Goal: Task Accomplishment & Management: Manage account settings

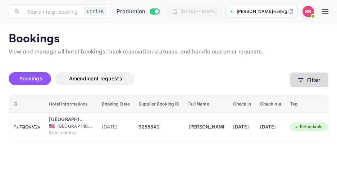
click at [301, 79] on icon "button" at bounding box center [300, 80] width 5 height 4
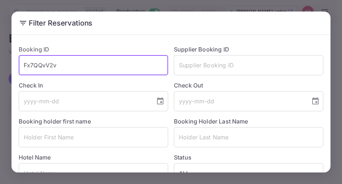
drag, startPoint x: 56, startPoint y: 64, endPoint x: 24, endPoint y: 64, distance: 32.0
click at [24, 64] on input "Fx7QQvV2v" at bounding box center [94, 65] width 150 height 20
paste input "2MyKZj3Ef"
click at [23, 66] on input "2MyKZj3Ef" at bounding box center [94, 65] width 150 height 20
click at [55, 66] on input "2MyKZj3Ef" at bounding box center [94, 65] width 150 height 20
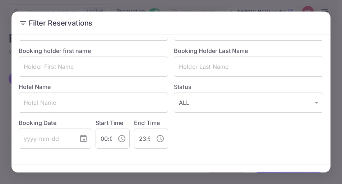
scroll to position [93, 0]
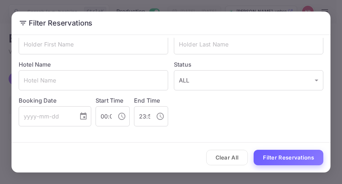
type input "2MyKZj3Ef"
click at [297, 158] on button "Filter Reservations" at bounding box center [289, 157] width 70 height 15
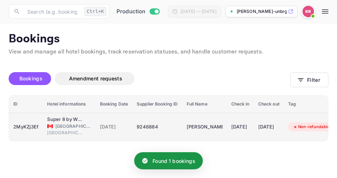
click at [150, 125] on div "9246884" at bounding box center [157, 127] width 41 height 12
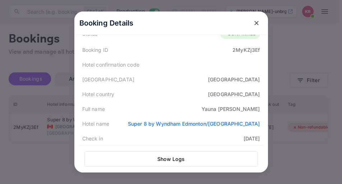
scroll to position [0, 0]
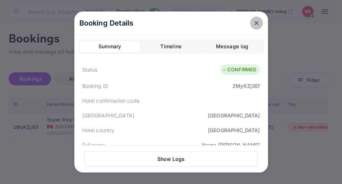
click at [253, 22] on icon "close" at bounding box center [256, 22] width 7 height 7
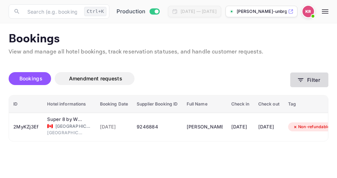
click at [301, 79] on icon "button" at bounding box center [300, 80] width 7 height 7
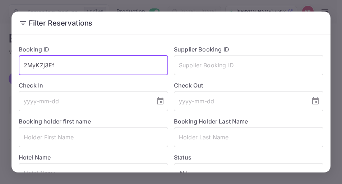
drag, startPoint x: 55, startPoint y: 62, endPoint x: 23, endPoint y: 66, distance: 31.5
click at [23, 66] on input "2MyKZj3Ef" at bounding box center [94, 65] width 150 height 20
paste input "GTQvBefet"
click at [25, 67] on input "GTQvBefet" at bounding box center [94, 65] width 150 height 20
click at [63, 66] on input "GTQvBefet" at bounding box center [94, 65] width 150 height 20
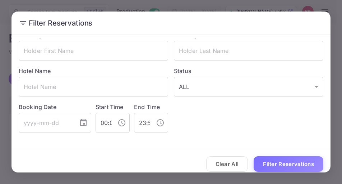
scroll to position [93, 0]
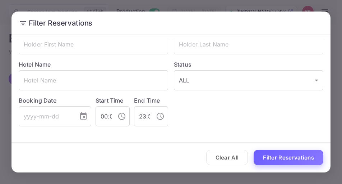
type input "GTQvBefet"
click at [287, 157] on button "Filter Reservations" at bounding box center [289, 157] width 70 height 15
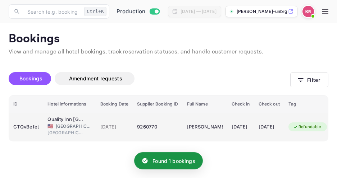
click at [117, 126] on span "[DATE]" at bounding box center [114, 127] width 28 height 8
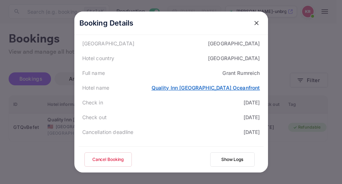
scroll to position [108, 0]
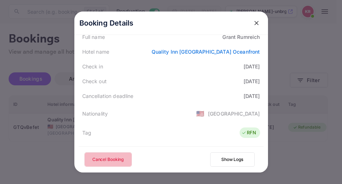
click at [111, 162] on button "Cancel Booking" at bounding box center [107, 159] width 47 height 14
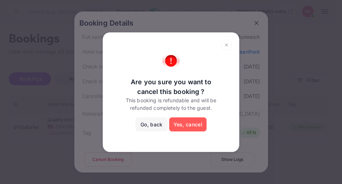
click at [182, 128] on button "Yes, cancel" at bounding box center [187, 124] width 37 height 14
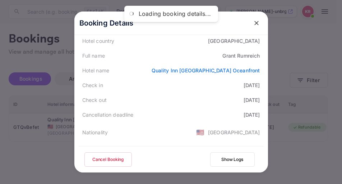
scroll to position [72, 0]
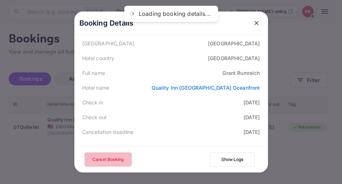
click at [114, 153] on button "Cancel Booking" at bounding box center [107, 159] width 47 height 14
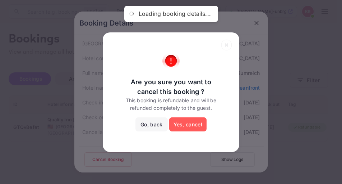
click at [191, 124] on button "Yes, cancel" at bounding box center [187, 124] width 37 height 14
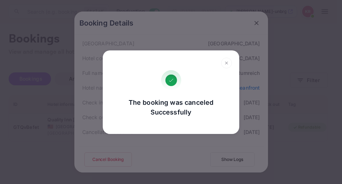
click at [226, 61] on icon at bounding box center [226, 63] width 11 height 11
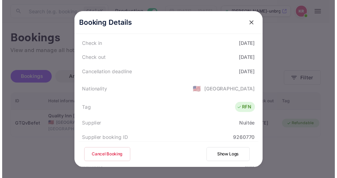
scroll to position [131, 0]
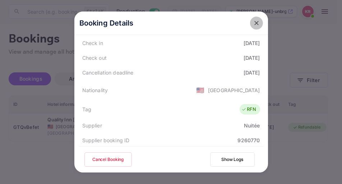
click at [253, 22] on icon "close" at bounding box center [256, 22] width 7 height 7
